Goal: Transaction & Acquisition: Obtain resource

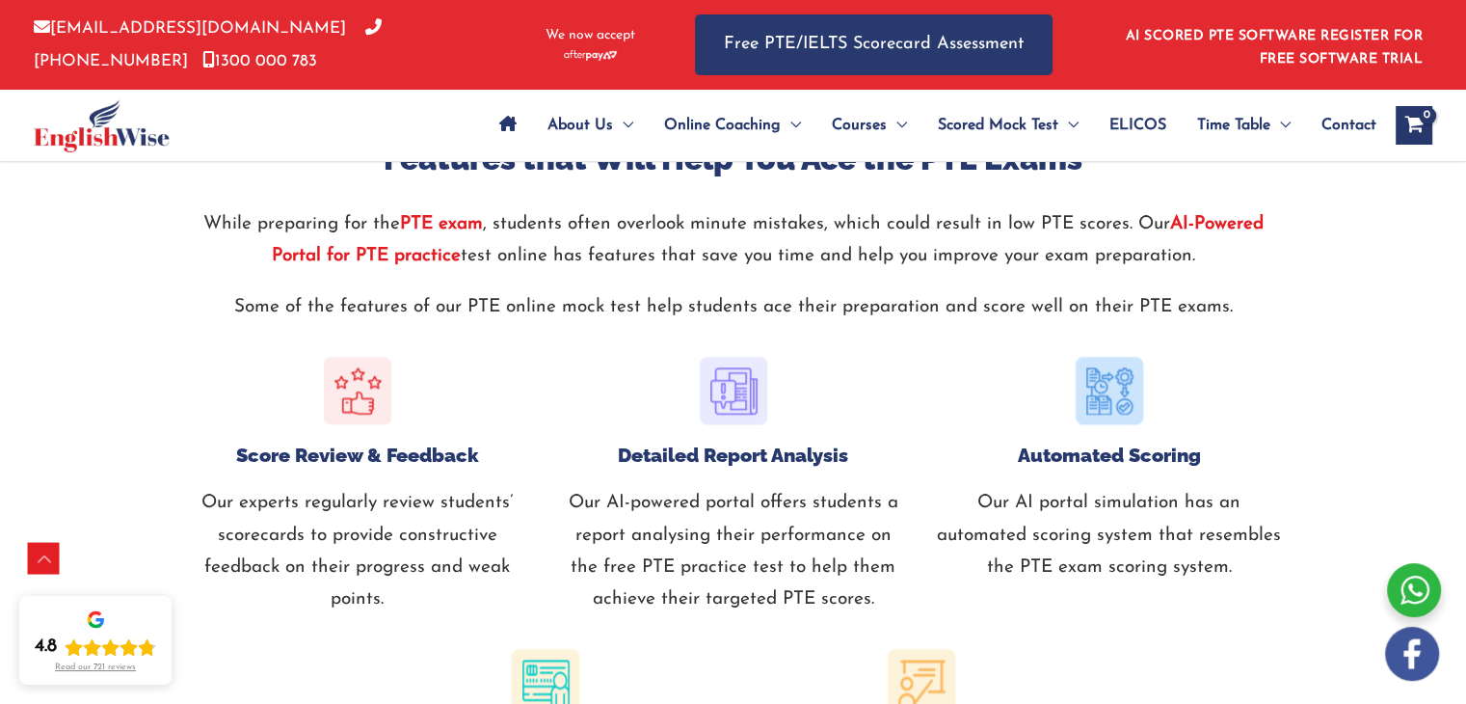
scroll to position [2507, 0]
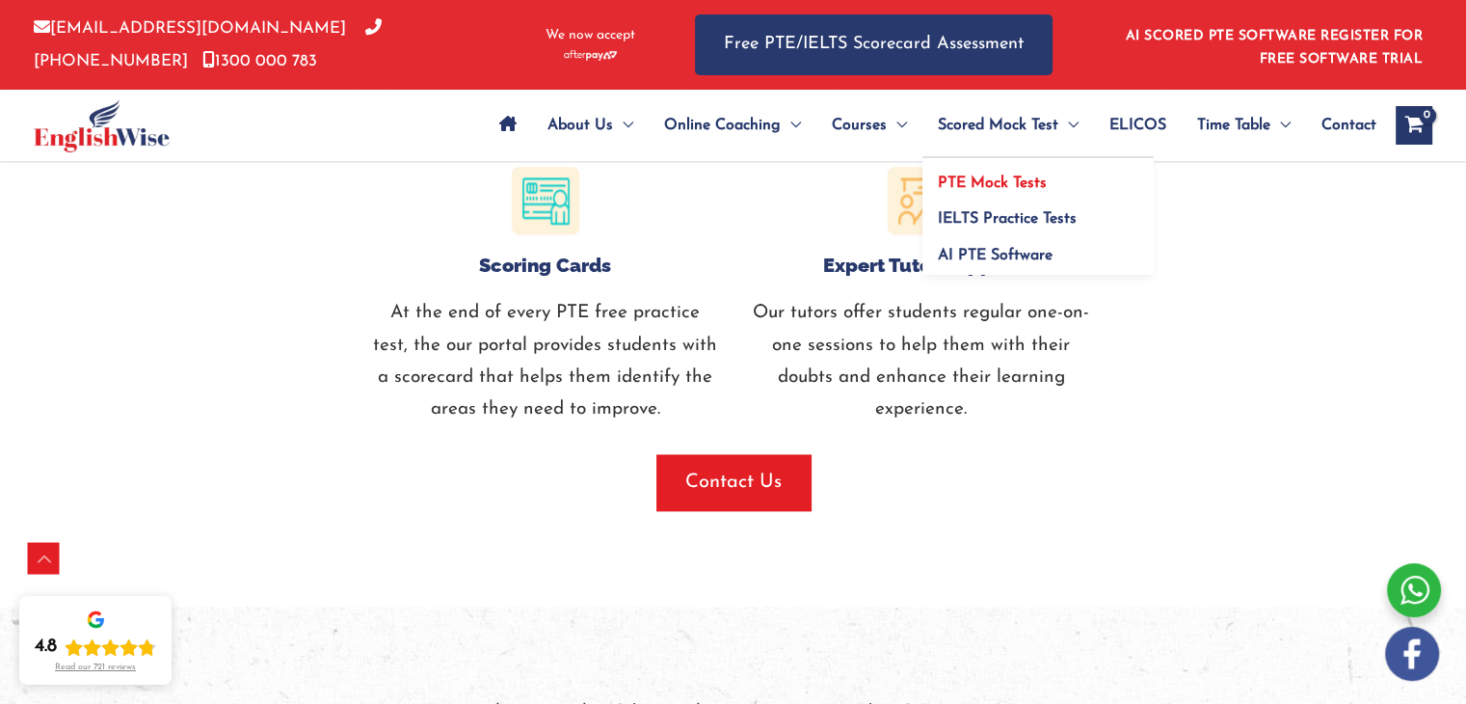
click at [1010, 177] on span "PTE Mock Tests" at bounding box center [992, 182] width 109 height 15
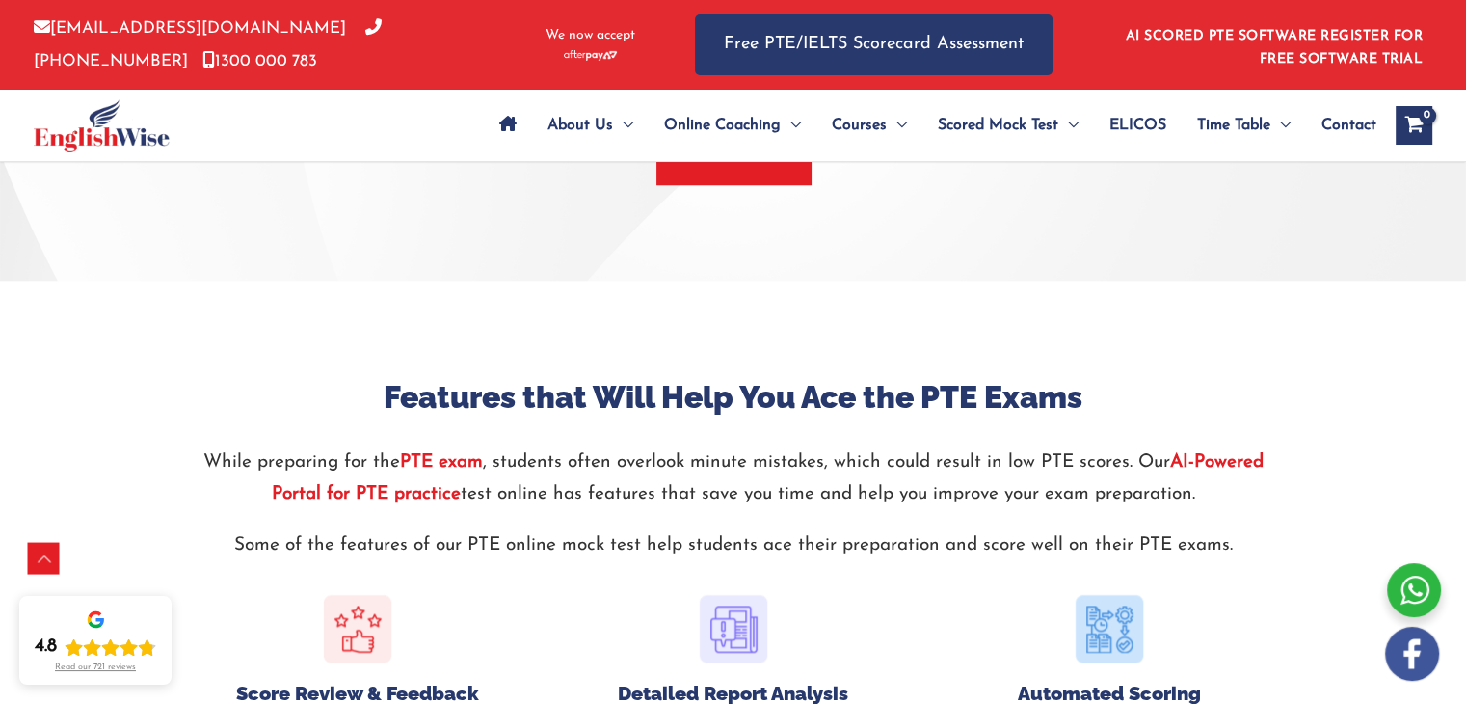
scroll to position [1639, 0]
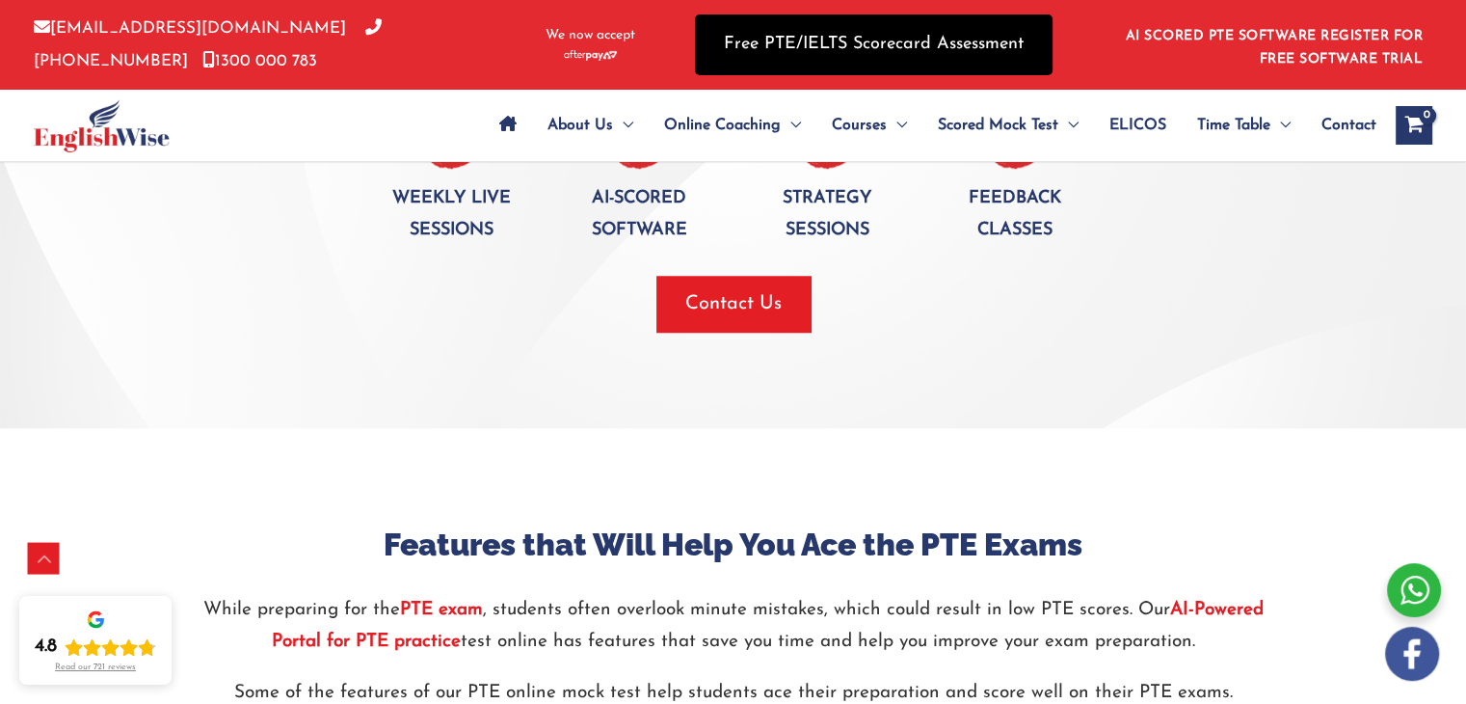
click at [850, 58] on link "Free PTE/IELTS Scorecard Assessment" at bounding box center [874, 44] width 358 height 61
